Goal: Information Seeking & Learning: Learn about a topic

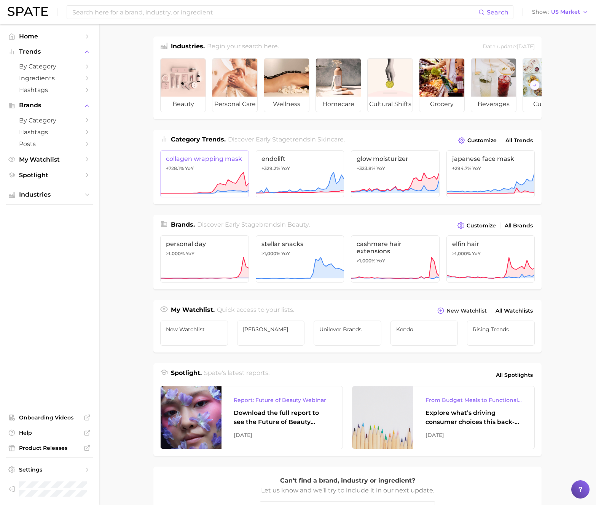
click at [206, 172] on icon at bounding box center [204, 183] width 89 height 23
click at [303, 167] on link "endolift +329.2% YoY" at bounding box center [300, 173] width 89 height 47
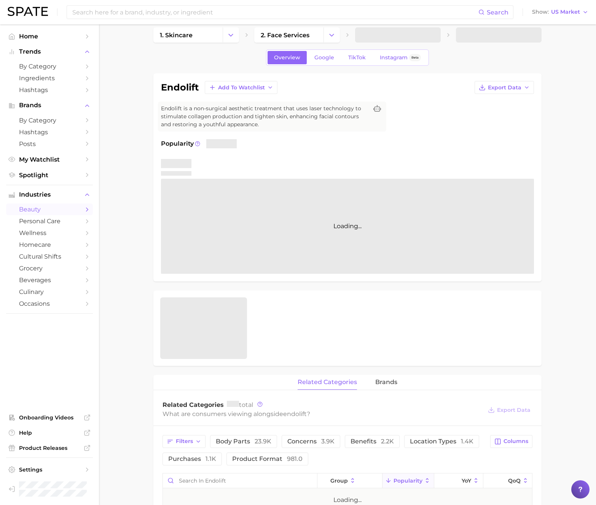
scroll to position [7, 0]
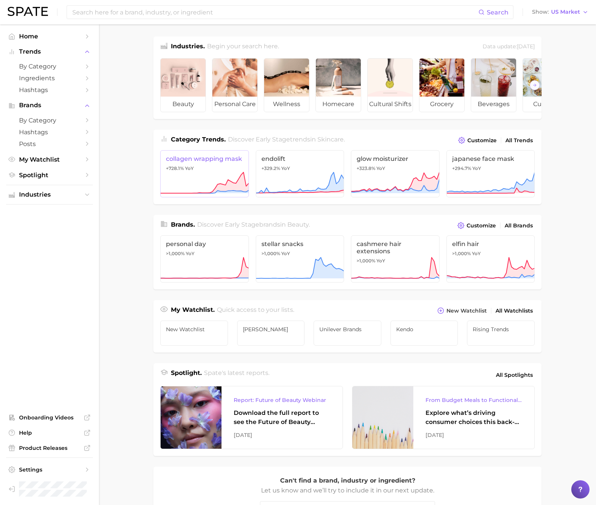
click at [217, 168] on link "collagen wrapping mask +728.1% YoY" at bounding box center [204, 173] width 89 height 47
click at [300, 168] on link "endolift +329.2% YoY" at bounding box center [300, 173] width 89 height 47
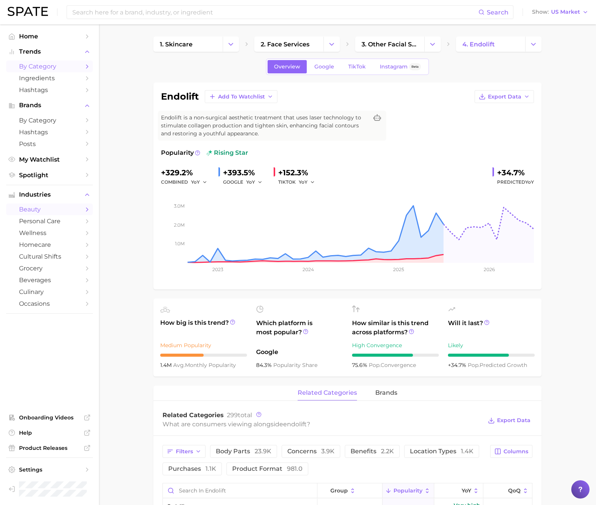
click at [71, 67] on span "by Category" at bounding box center [49, 66] width 61 height 7
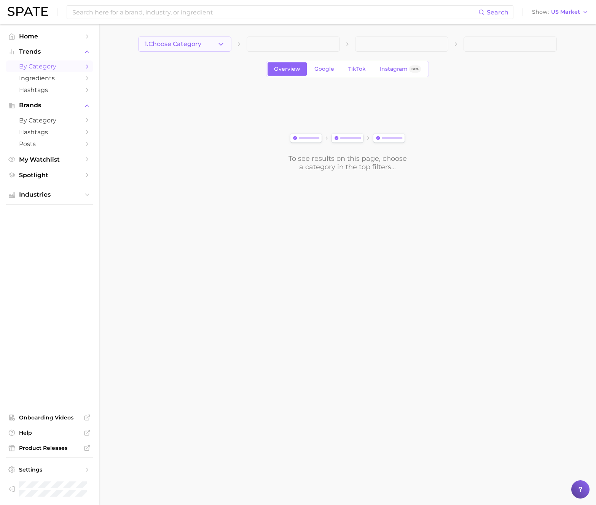
click at [200, 48] on button "1. Choose Category" at bounding box center [184, 44] width 93 height 15
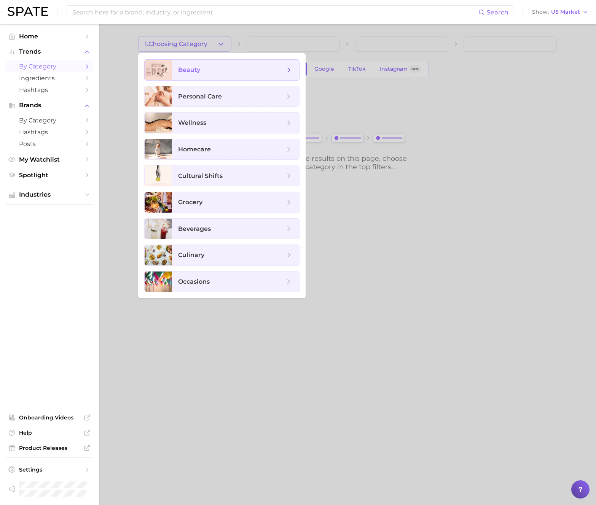
click at [211, 65] on span "beauty" at bounding box center [235, 70] width 127 height 21
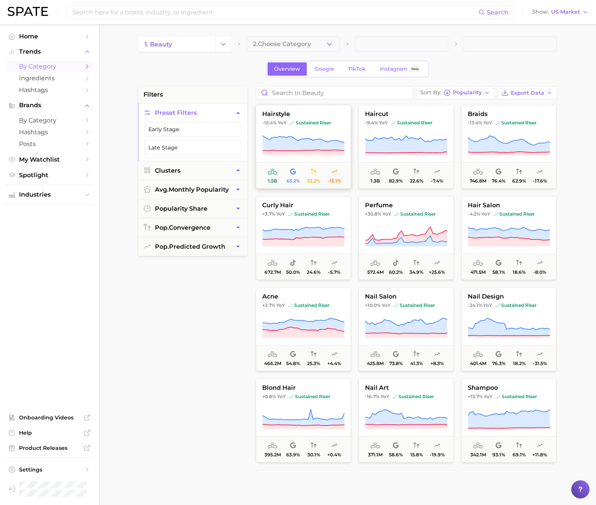
click at [278, 138] on icon at bounding box center [303, 143] width 82 height 15
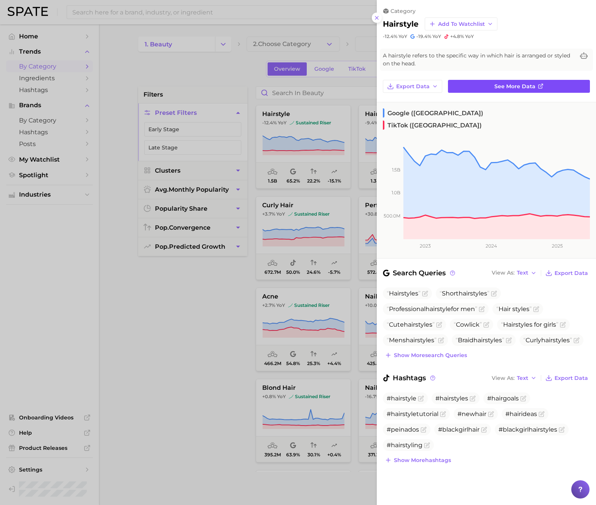
click at [495, 84] on span "See more data" at bounding box center [514, 86] width 41 height 6
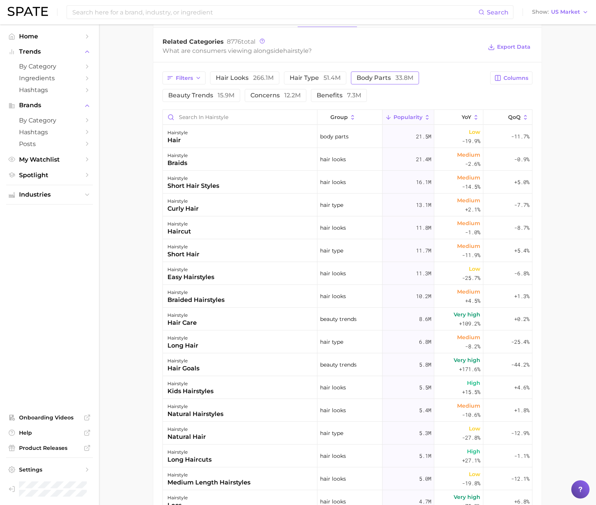
scroll to position [269, 0]
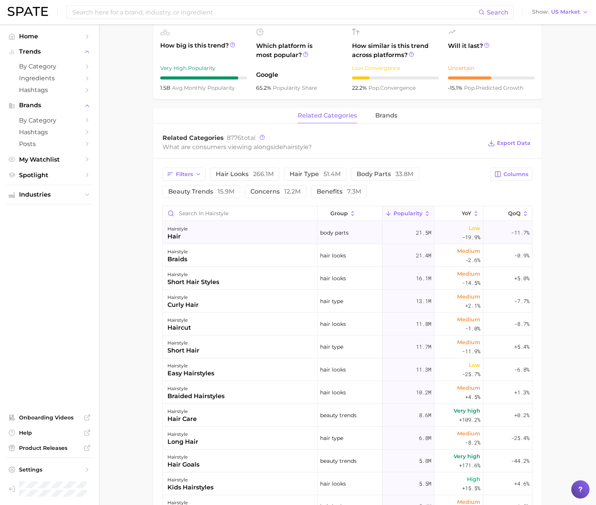
click at [248, 230] on div "hairstyle hair" at bounding box center [240, 232] width 154 height 23
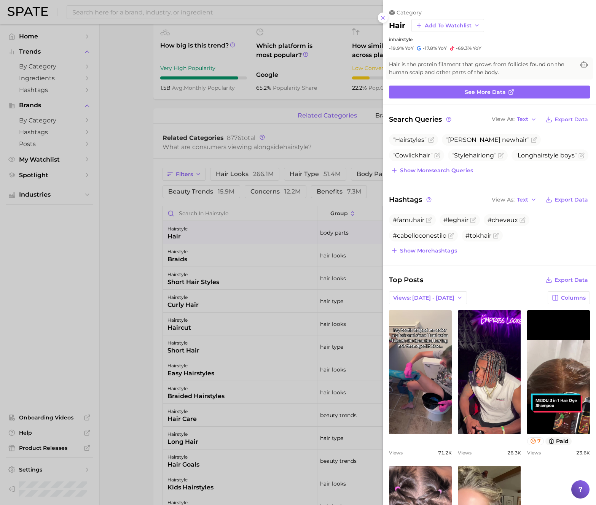
scroll to position [0, 0]
click at [383, 16] on icon at bounding box center [383, 18] width 6 height 6
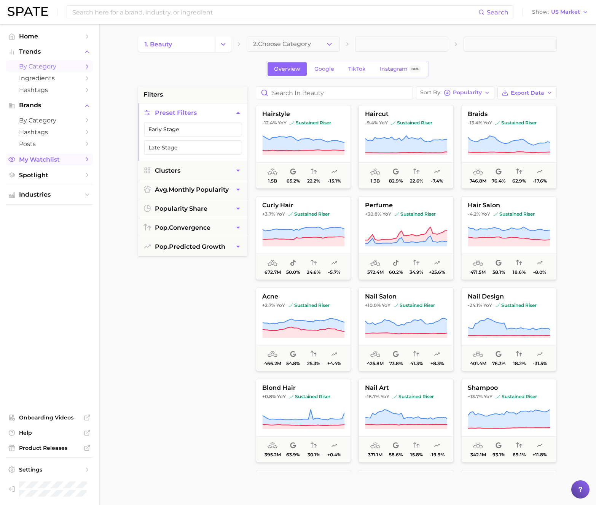
click at [61, 159] on span "My Watchlist" at bounding box center [49, 159] width 61 height 7
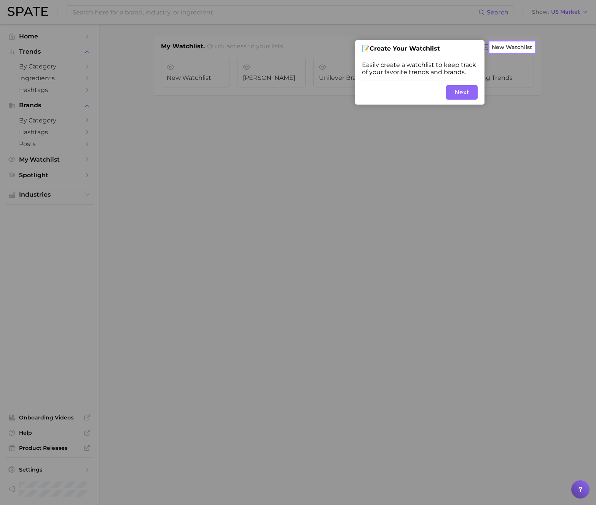
click at [467, 97] on button "Next" at bounding box center [462, 92] width 32 height 14
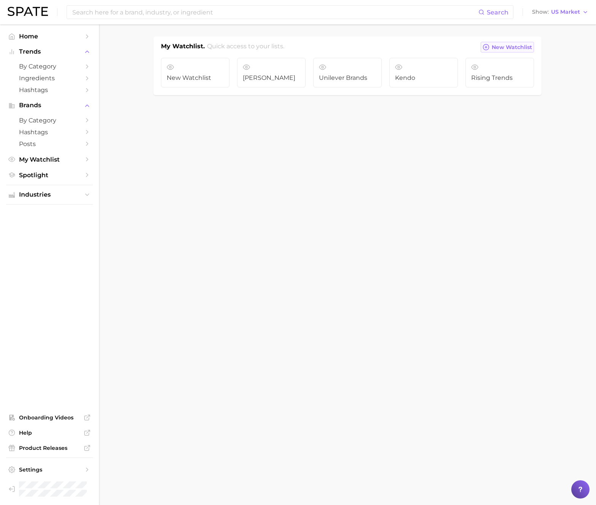
click at [500, 47] on span "New Watchlist" at bounding box center [511, 47] width 40 height 6
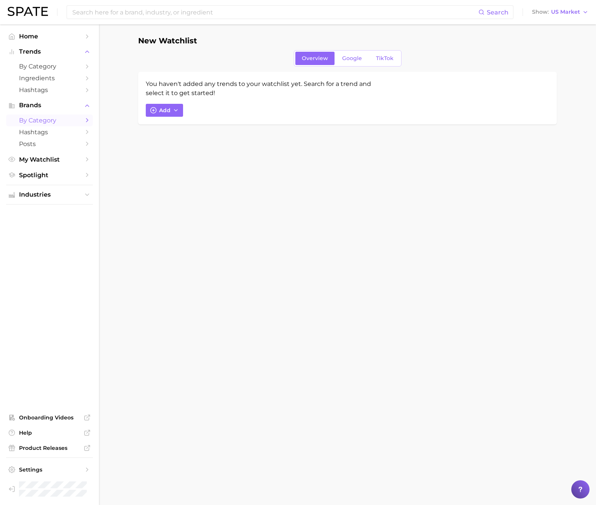
click at [38, 119] on span "by Category" at bounding box center [49, 120] width 61 height 7
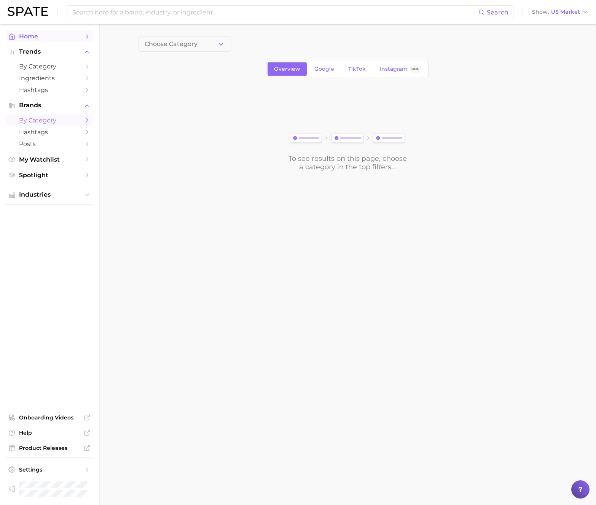
click at [40, 37] on span "Home" at bounding box center [49, 36] width 61 height 7
